Goal: Task Accomplishment & Management: Use online tool/utility

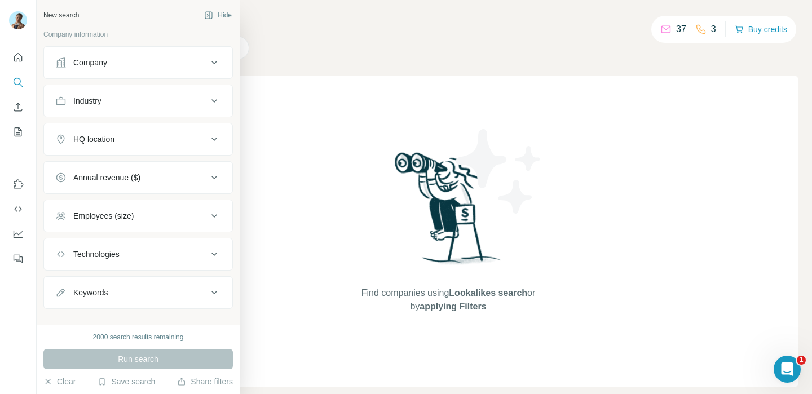
click at [72, 68] on button "Company" at bounding box center [138, 62] width 188 height 27
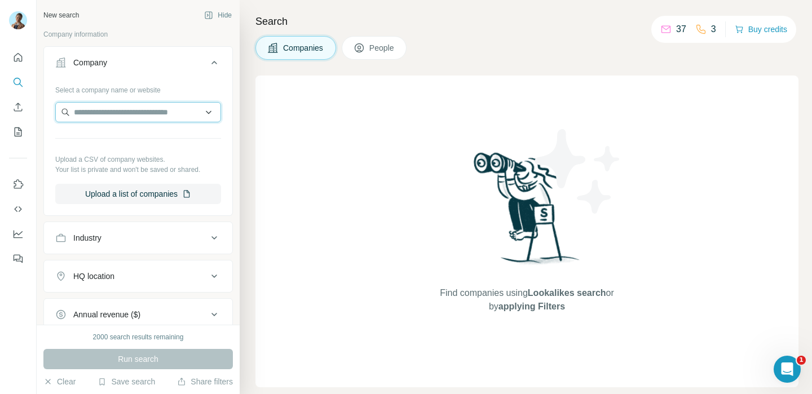
click at [143, 113] on input "text" at bounding box center [138, 112] width 166 height 20
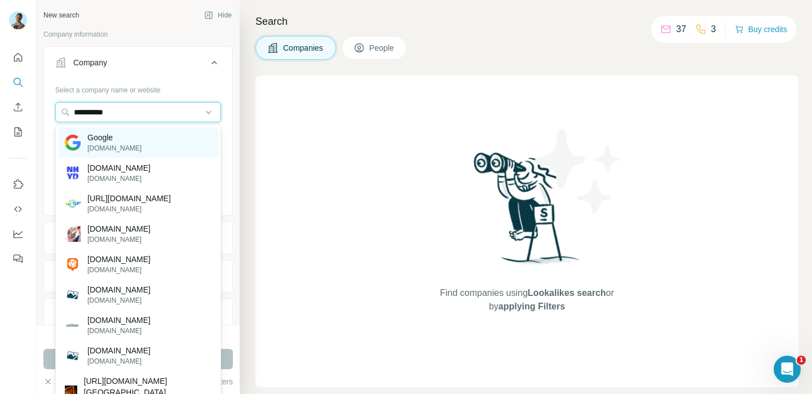
type input "**********"
click at [154, 143] on div "Google [DOMAIN_NAME]" at bounding box center [138, 142] width 160 height 30
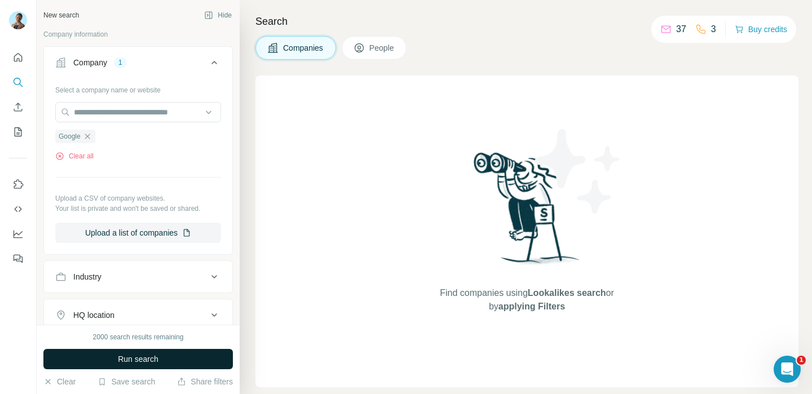
click at [118, 361] on span "Run search" at bounding box center [138, 359] width 41 height 11
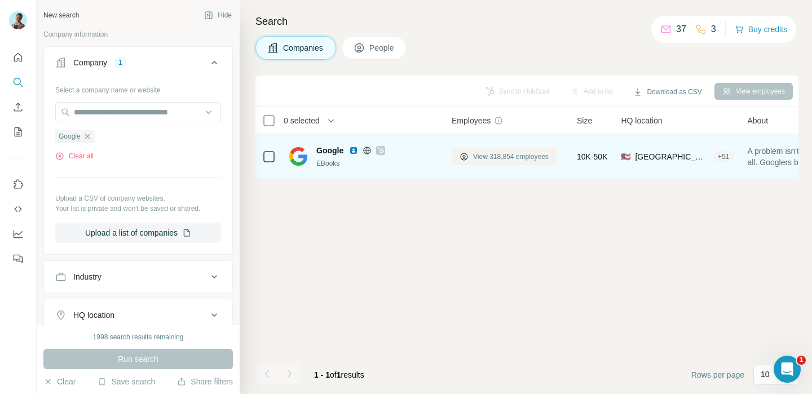
click at [496, 156] on span "View 318,854 employees" at bounding box center [511, 157] width 76 height 10
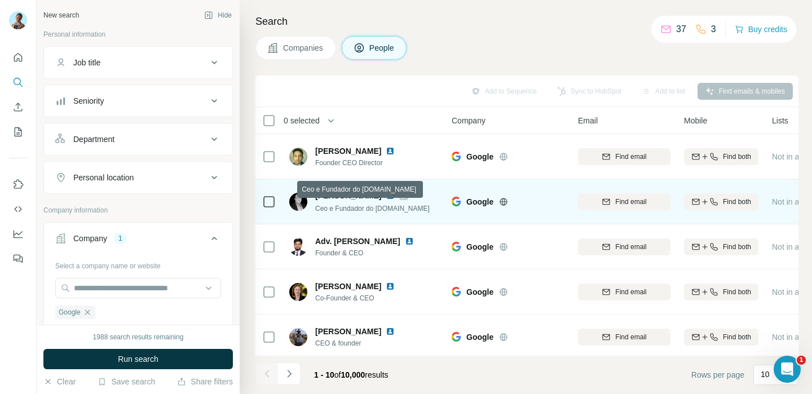
scroll to position [229, 0]
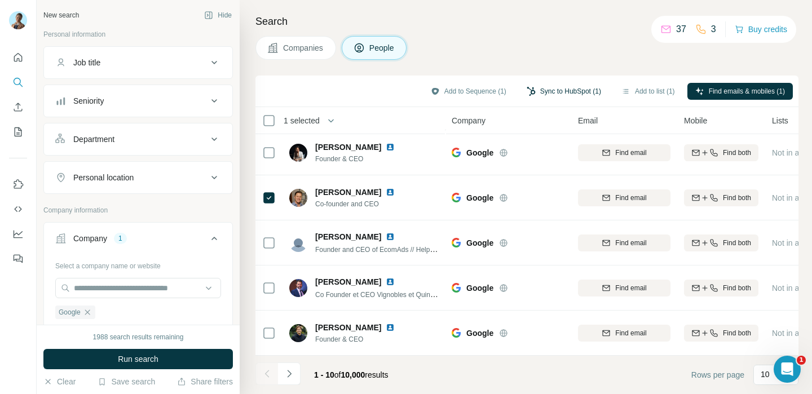
click at [580, 94] on button "Sync to HubSpot (1)" at bounding box center [564, 91] width 90 height 17
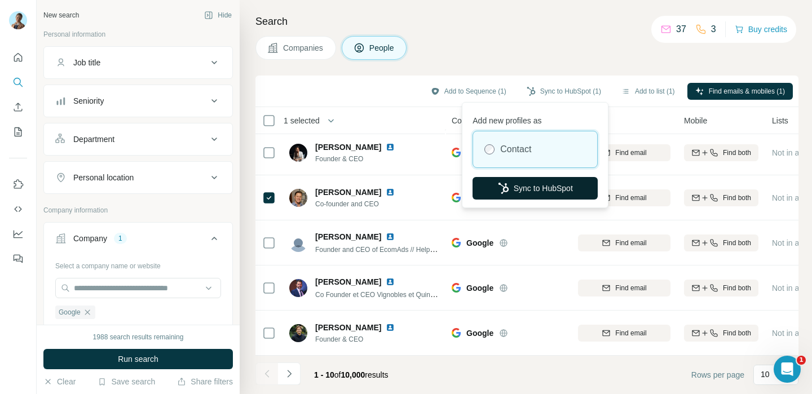
click at [570, 191] on button "Sync to HubSpot" at bounding box center [535, 188] width 125 height 23
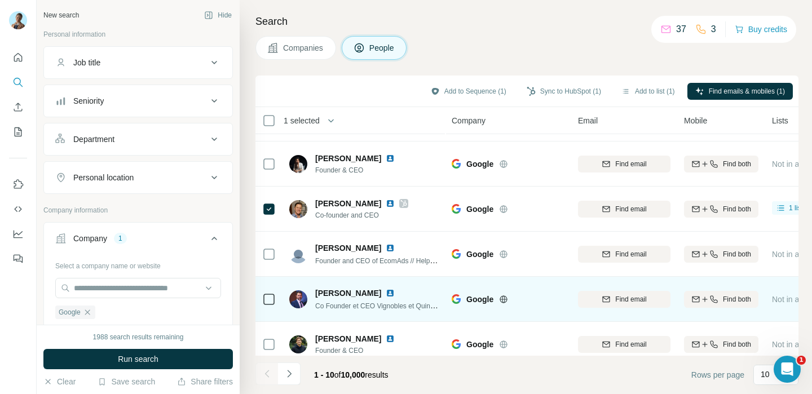
scroll to position [216, 0]
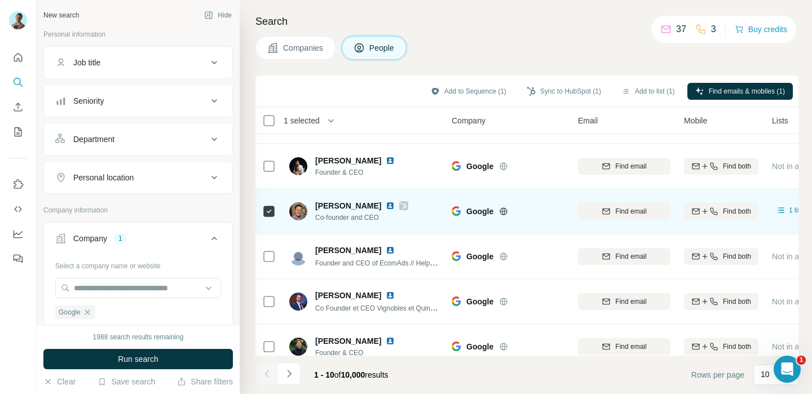
click at [403, 205] on icon at bounding box center [403, 205] width 7 height 9
click at [400, 201] on icon at bounding box center [403, 205] width 7 height 9
